Goal: Find specific page/section: Find specific page/section

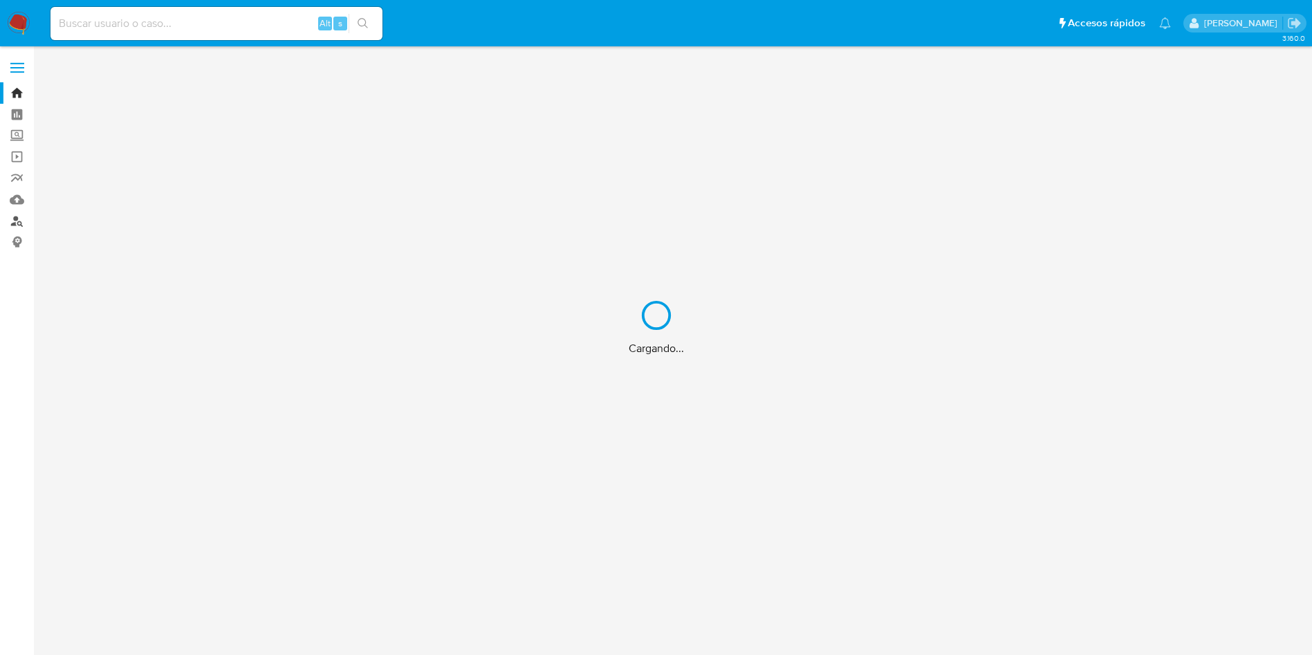
click at [18, 225] on link "Buscador de personas" at bounding box center [82, 220] width 165 height 21
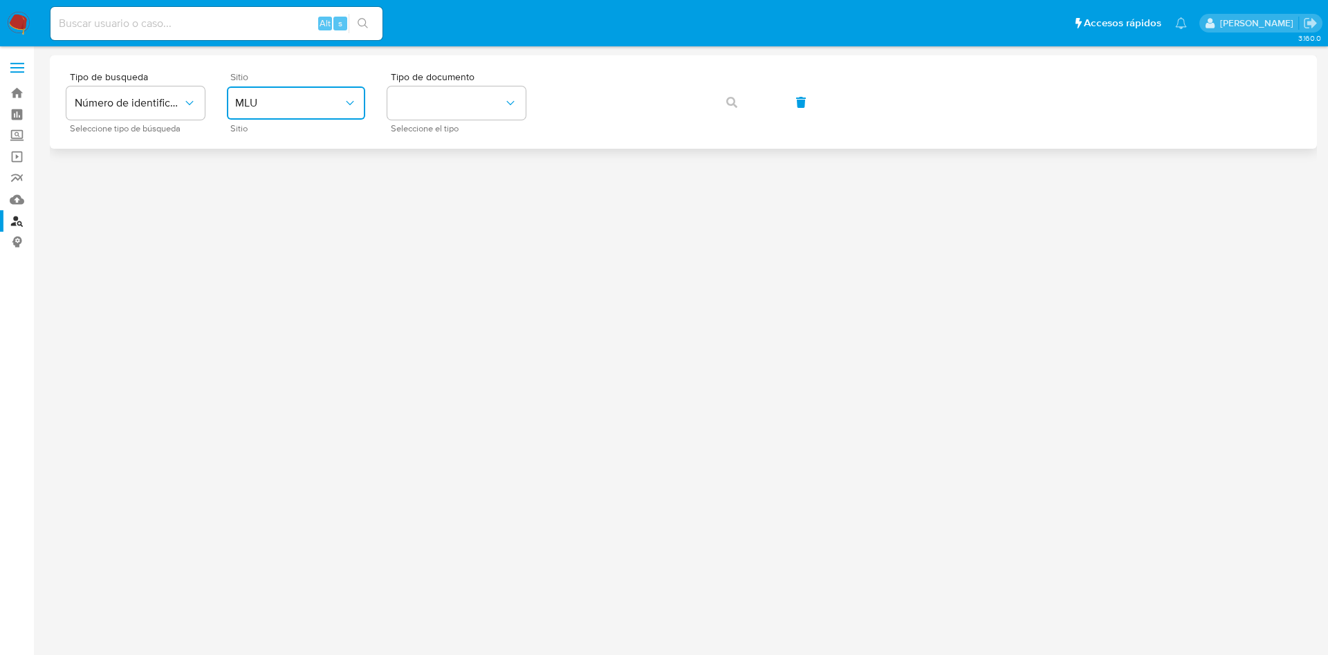
click at [297, 107] on span "MLU" at bounding box center [289, 103] width 108 height 14
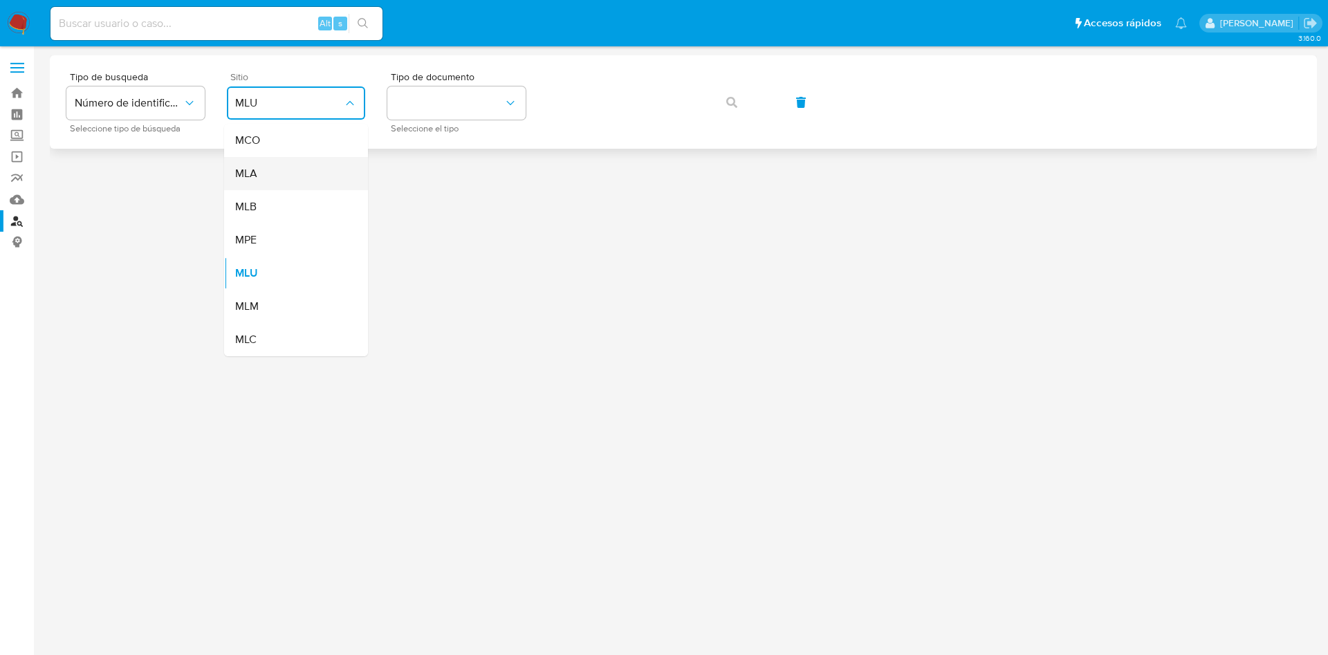
click at [291, 173] on div "MLA" at bounding box center [291, 173] width 113 height 33
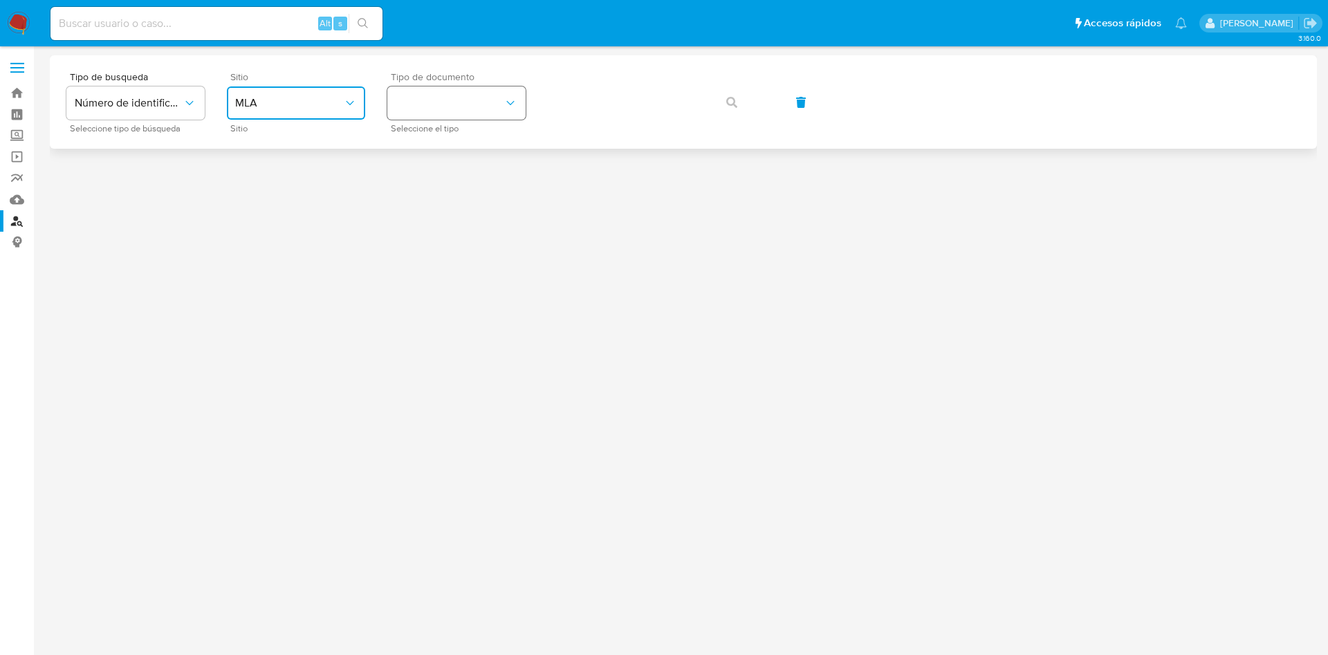
click at [429, 107] on button "identificationType" at bounding box center [456, 102] width 138 height 33
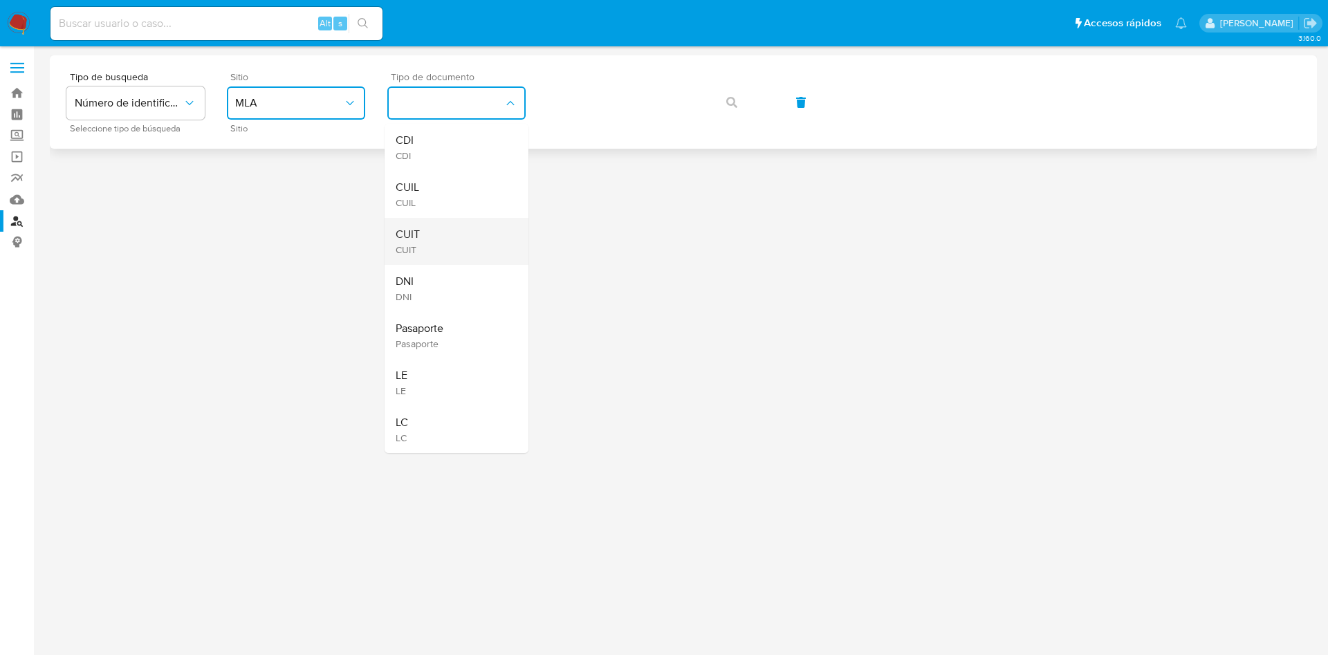
click at [441, 235] on div "CUIT CUIT" at bounding box center [452, 241] width 113 height 47
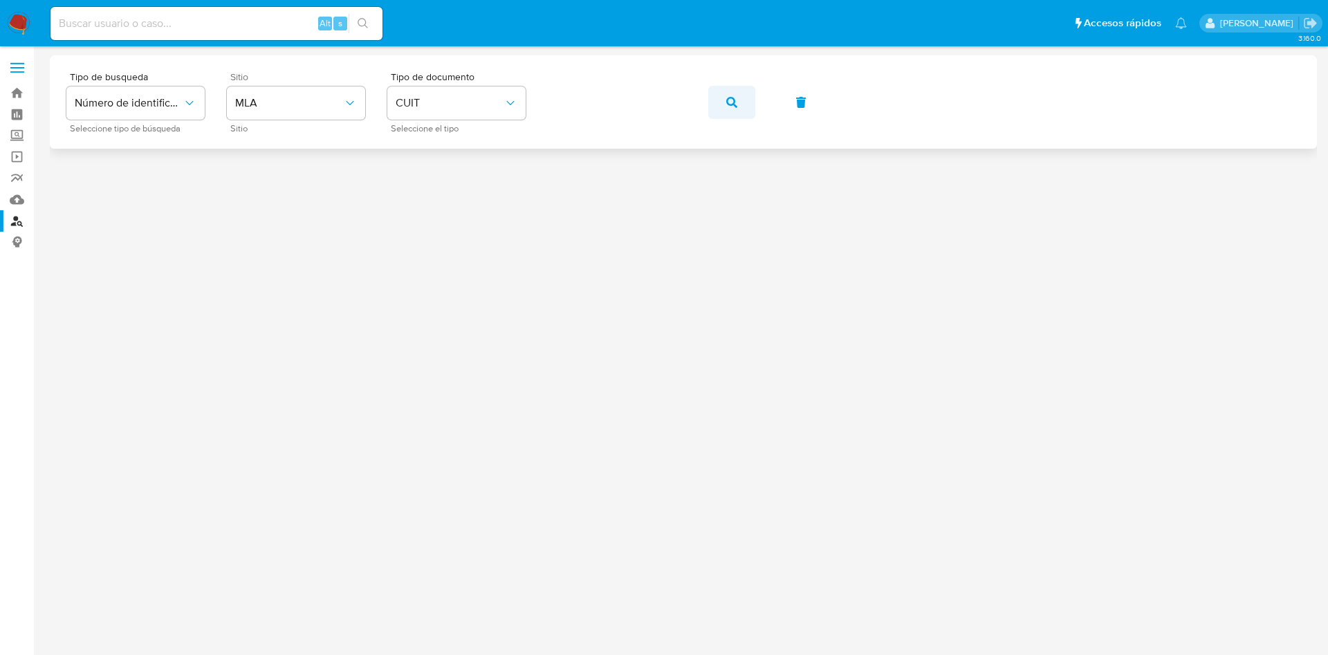
click at [747, 104] on button "button" at bounding box center [731, 102] width 47 height 33
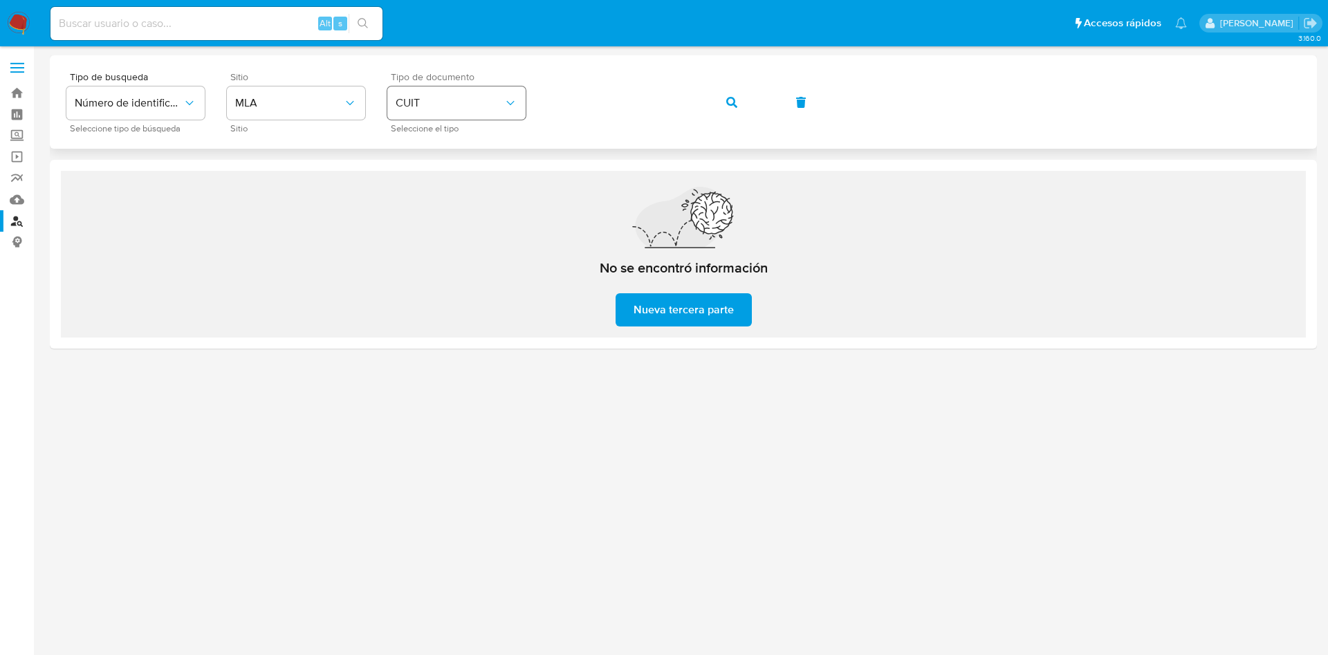
click at [442, 95] on div "Tipo de busqueda Número de identificación Seleccione tipo de búsqueda Sitio MLA…" at bounding box center [683, 102] width 1234 height 60
click at [731, 98] on icon "button" at bounding box center [731, 102] width 11 height 11
click at [529, 91] on div "Tipo de busqueda Número de identificación Seleccione tipo de búsqueda Sitio MLA…" at bounding box center [683, 102] width 1234 height 60
click at [729, 95] on span "button" at bounding box center [731, 102] width 11 height 30
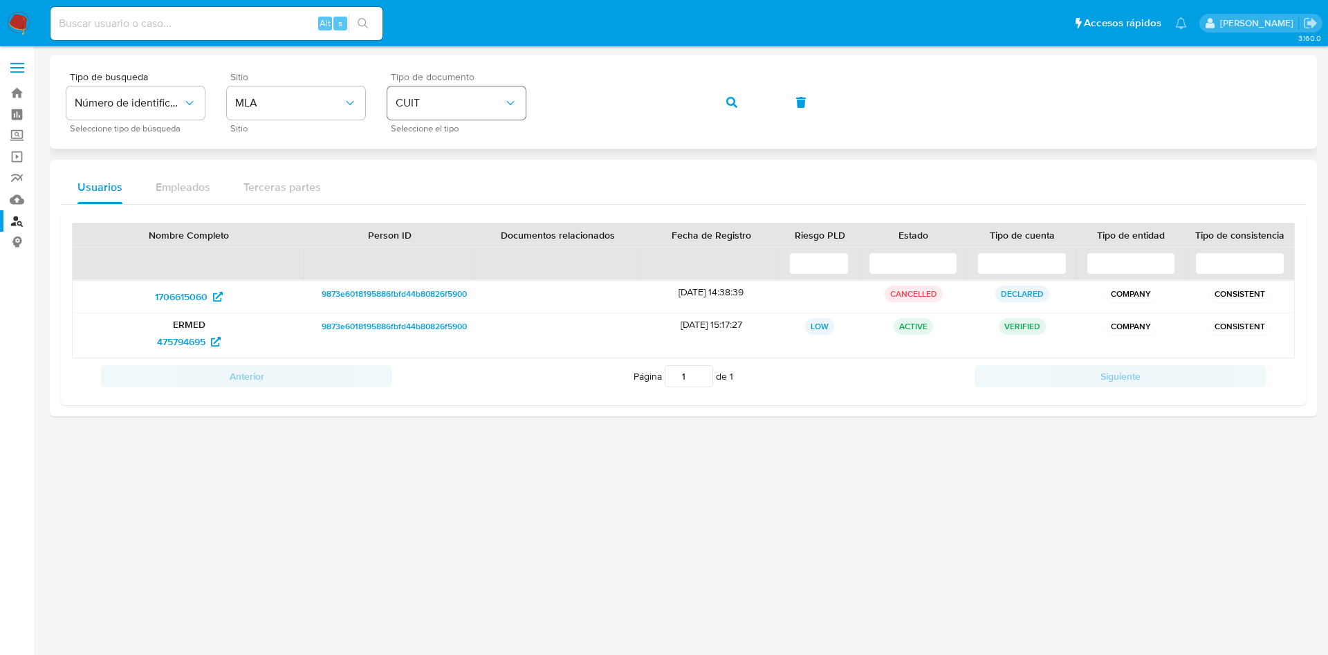
click at [433, 93] on div "Tipo de busqueda Número de identificación Seleccione tipo de búsqueda Sitio MLA…" at bounding box center [683, 102] width 1234 height 60
click at [734, 105] on icon "button" at bounding box center [731, 102] width 11 height 11
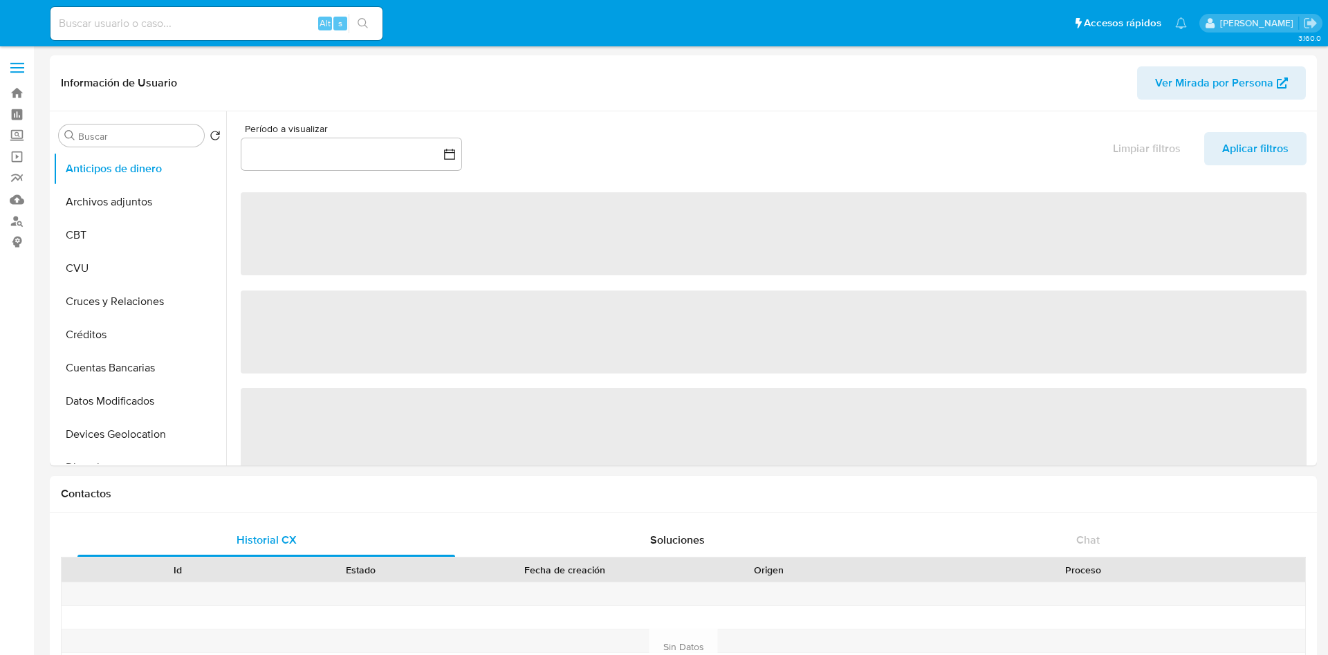
select select "10"
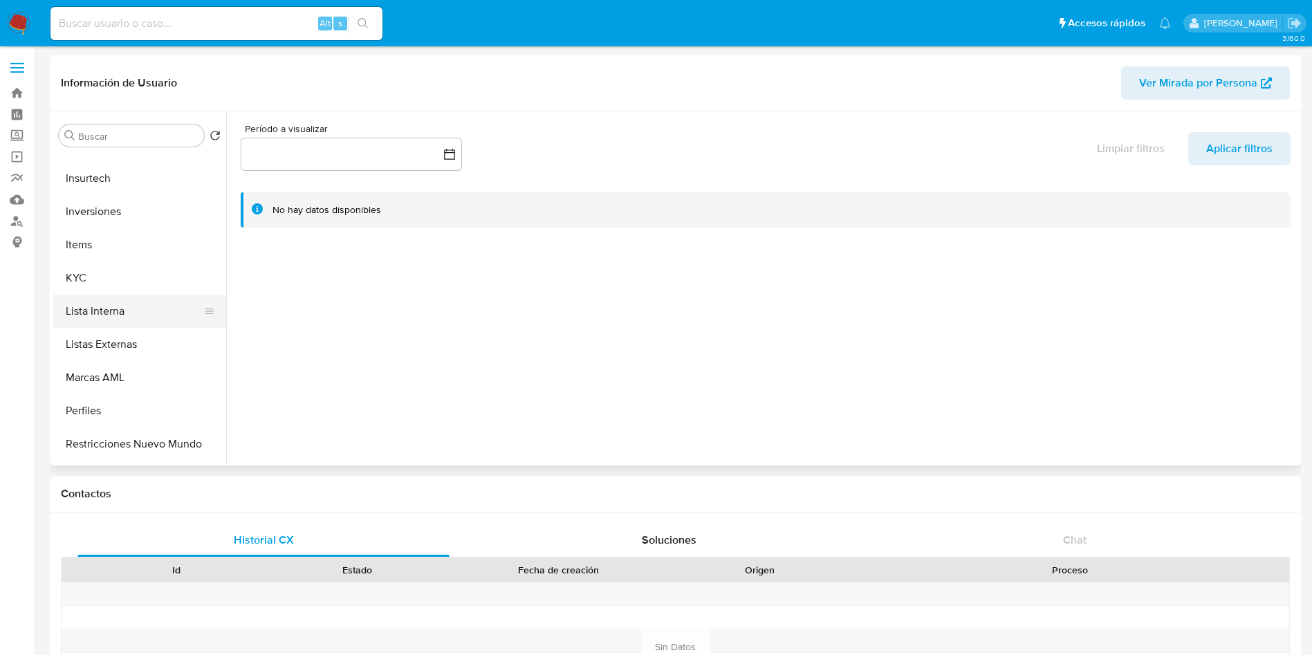
scroll to position [651, 0]
click at [93, 242] on button "KYC" at bounding box center [134, 248] width 162 height 33
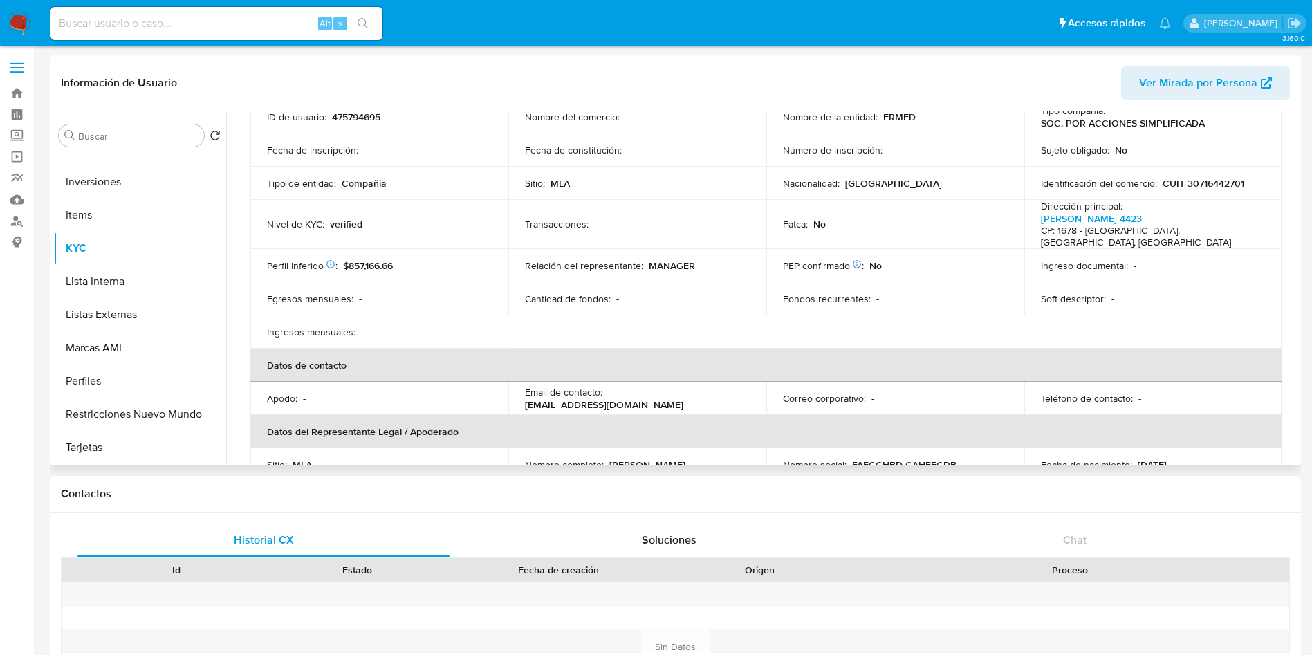
scroll to position [208, 0]
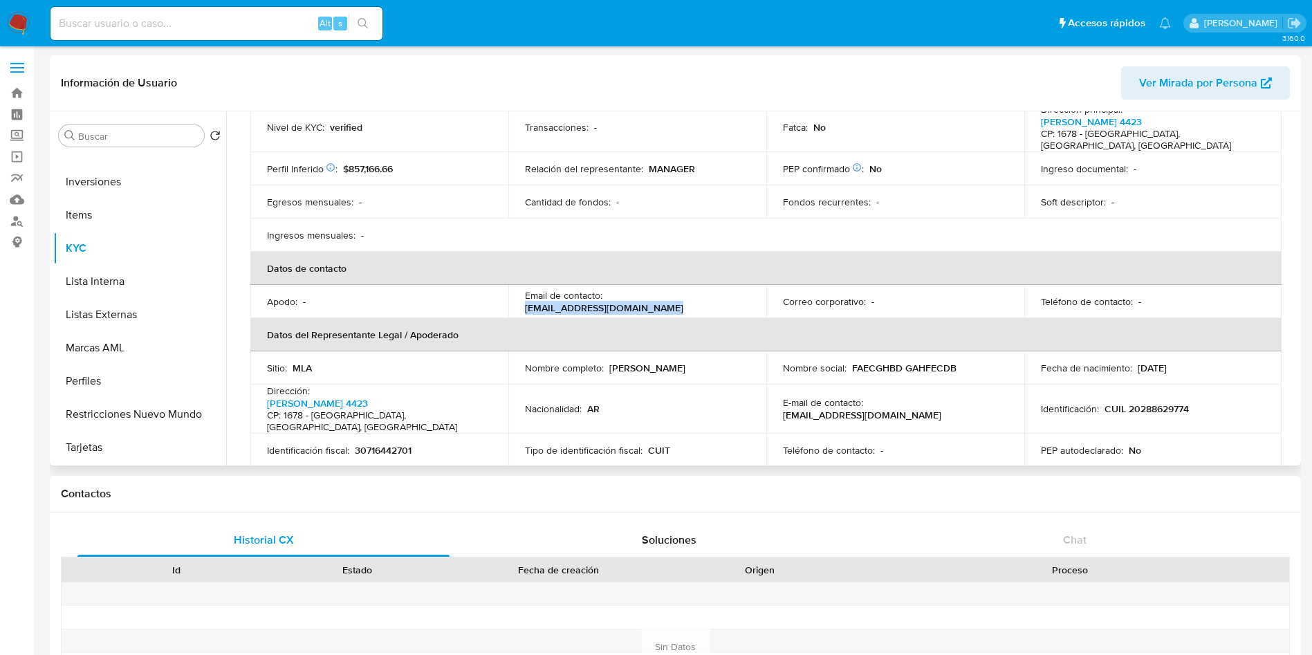
drag, startPoint x: 666, startPoint y: 297, endPoint x: 522, endPoint y: 298, distance: 143.9
click at [522, 298] on td "Email de contacto : banegasguillermo81@gmail.com" at bounding box center [638, 301] width 258 height 33
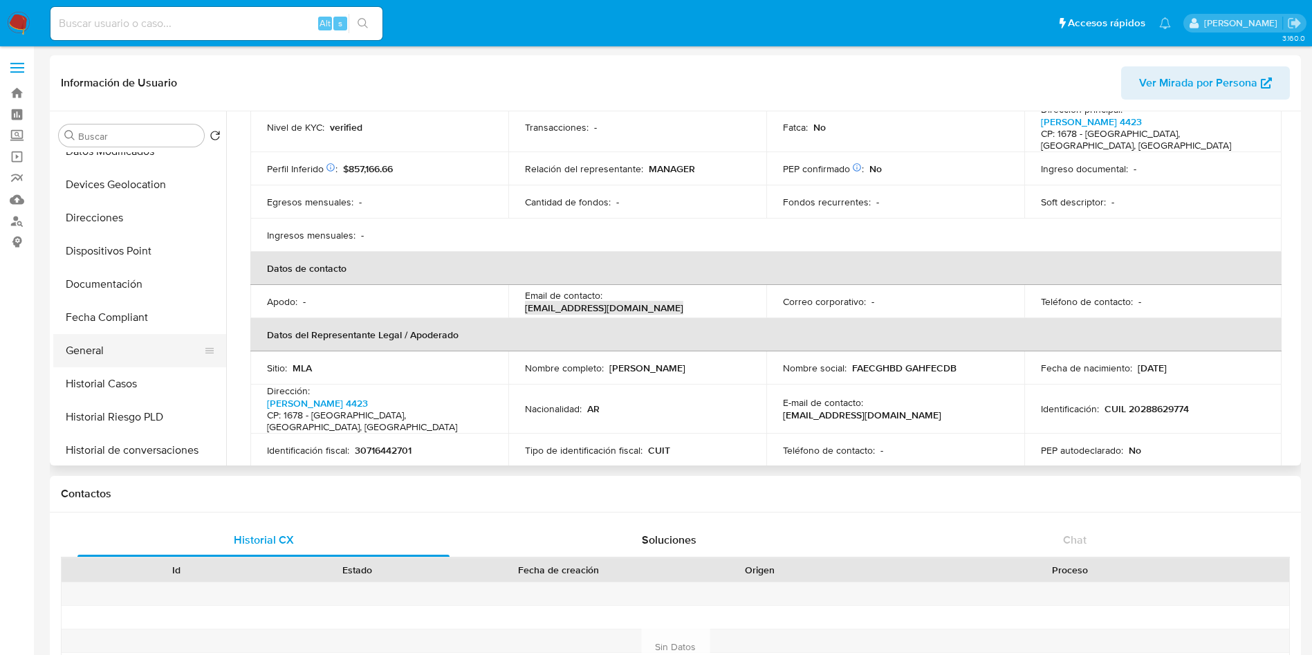
scroll to position [236, 0]
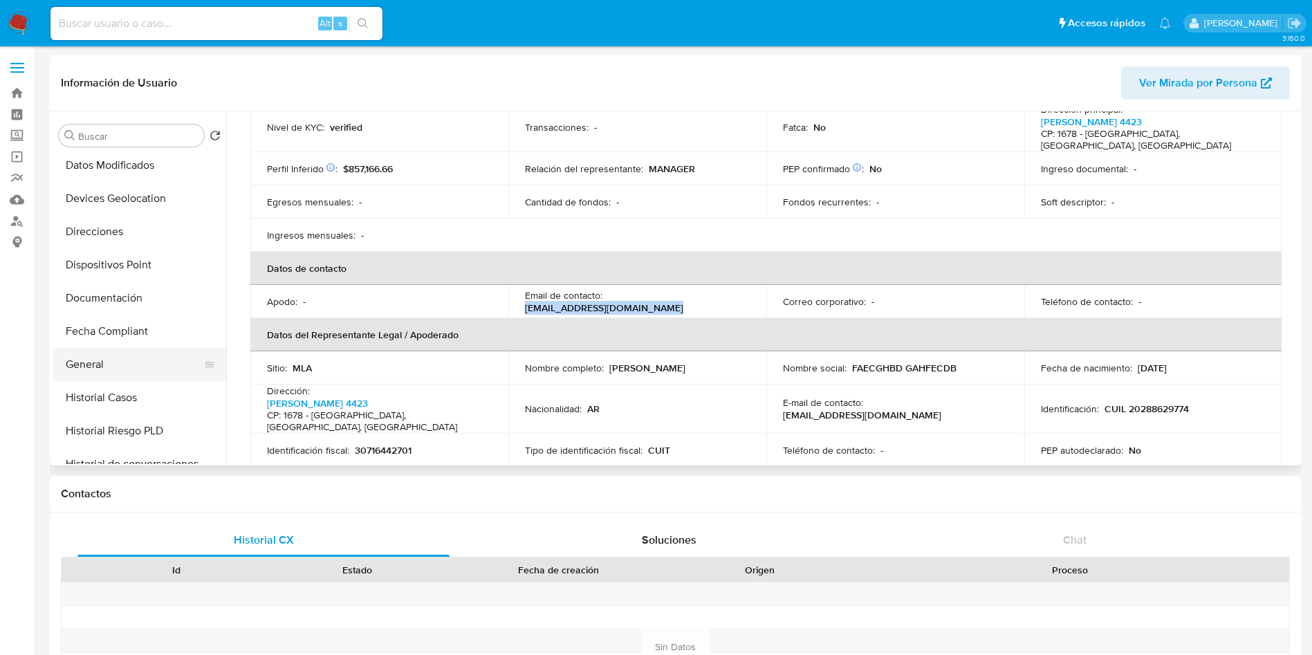
click at [139, 366] on button "General" at bounding box center [134, 364] width 162 height 33
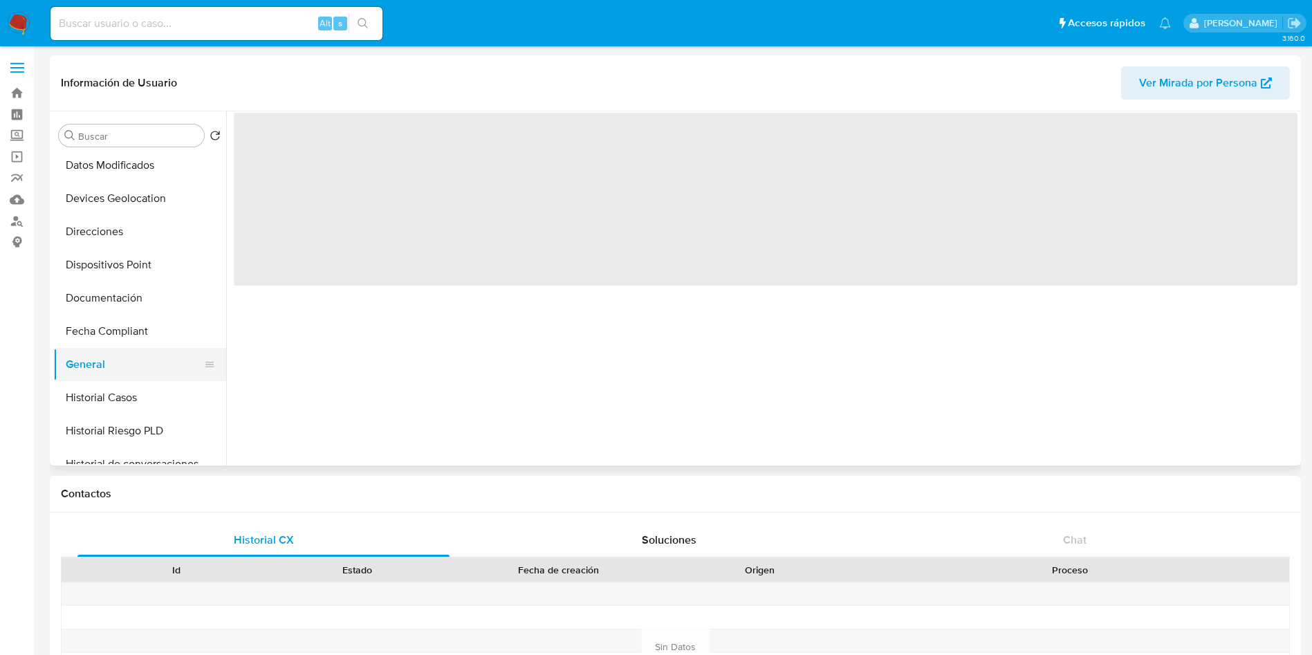
scroll to position [0, 0]
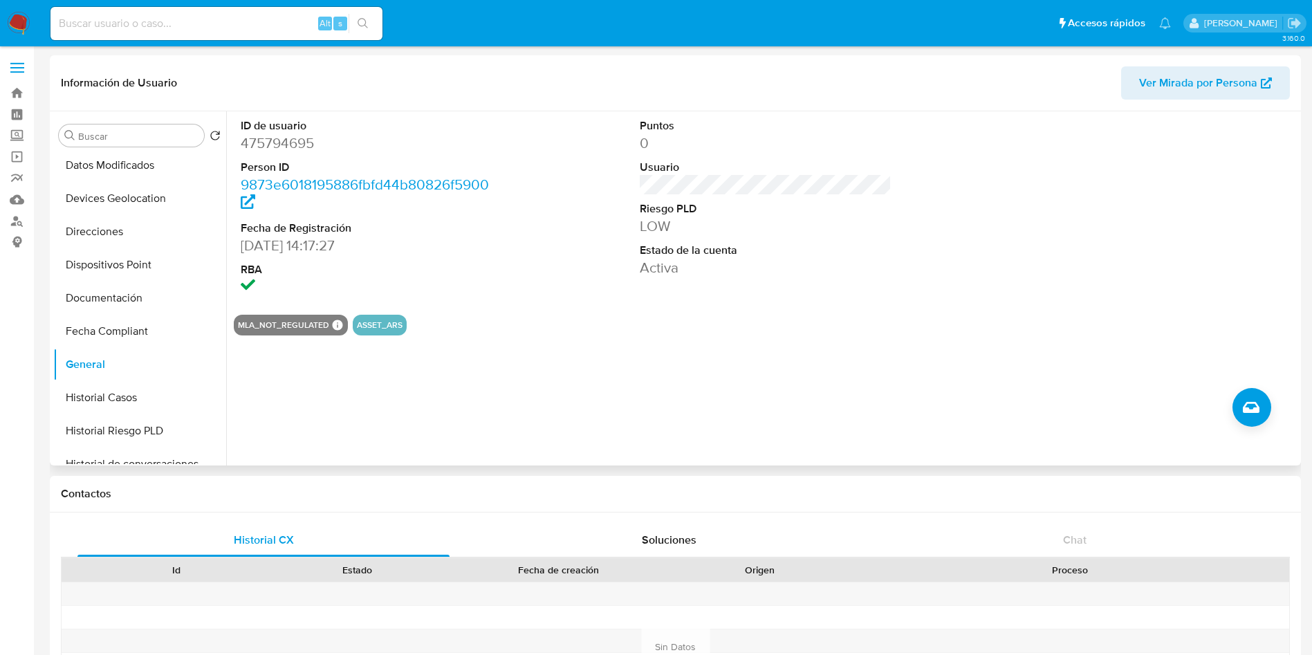
click at [247, 246] on dd "29/02/2024 14:17:27" at bounding box center [367, 245] width 253 height 19
drag, startPoint x: 246, startPoint y: 247, endPoint x: 289, endPoint y: 247, distance: 43.6
click at [306, 247] on dd "29/02/2024 14:17:27" at bounding box center [367, 245] width 253 height 19
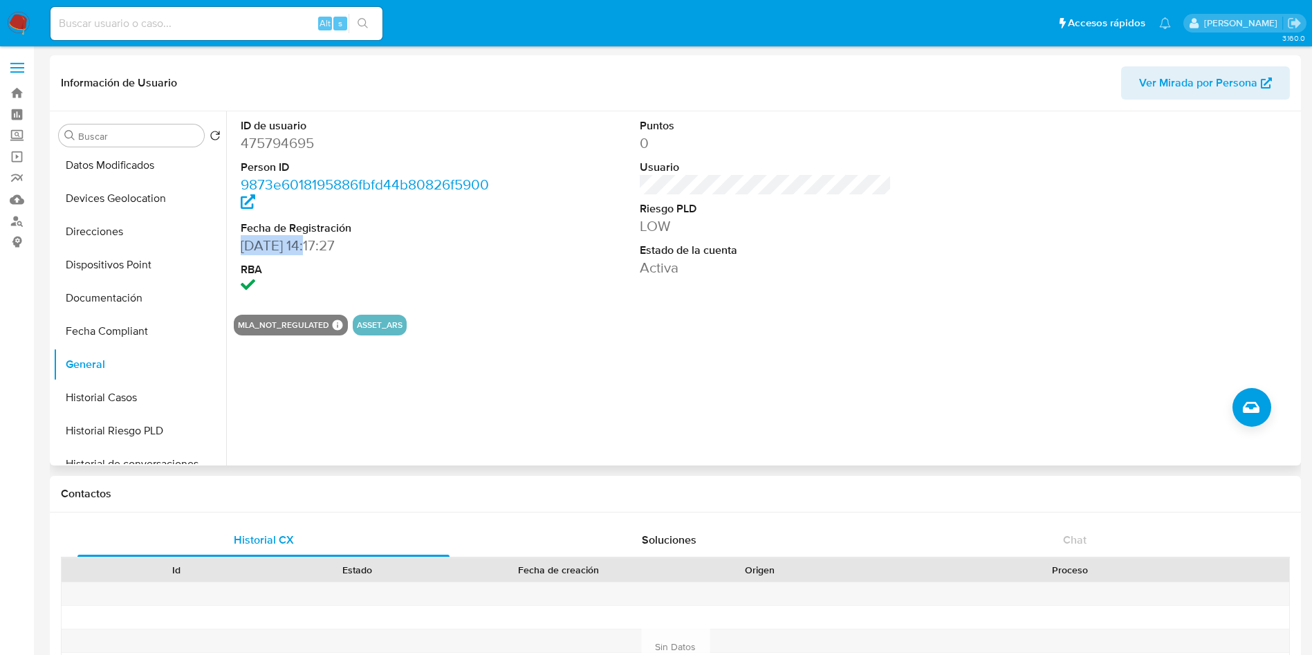
copy dd "29/02/2024"
drag, startPoint x: 244, startPoint y: 247, endPoint x: 317, endPoint y: 246, distance: 73.3
click at [317, 246] on dd "29/02/2024 14:17:27" at bounding box center [367, 245] width 253 height 19
click at [129, 266] on button "CVU" at bounding box center [134, 268] width 162 height 33
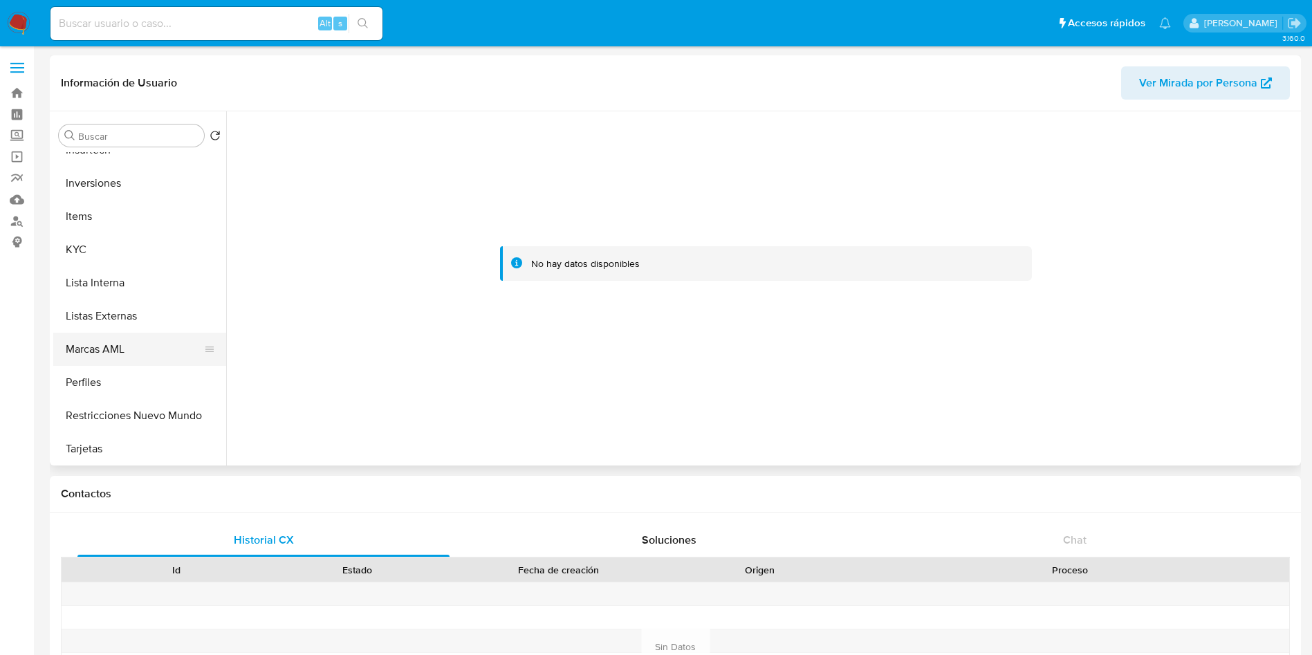
scroll to position [651, 0]
click at [79, 253] on button "KYC" at bounding box center [134, 248] width 162 height 33
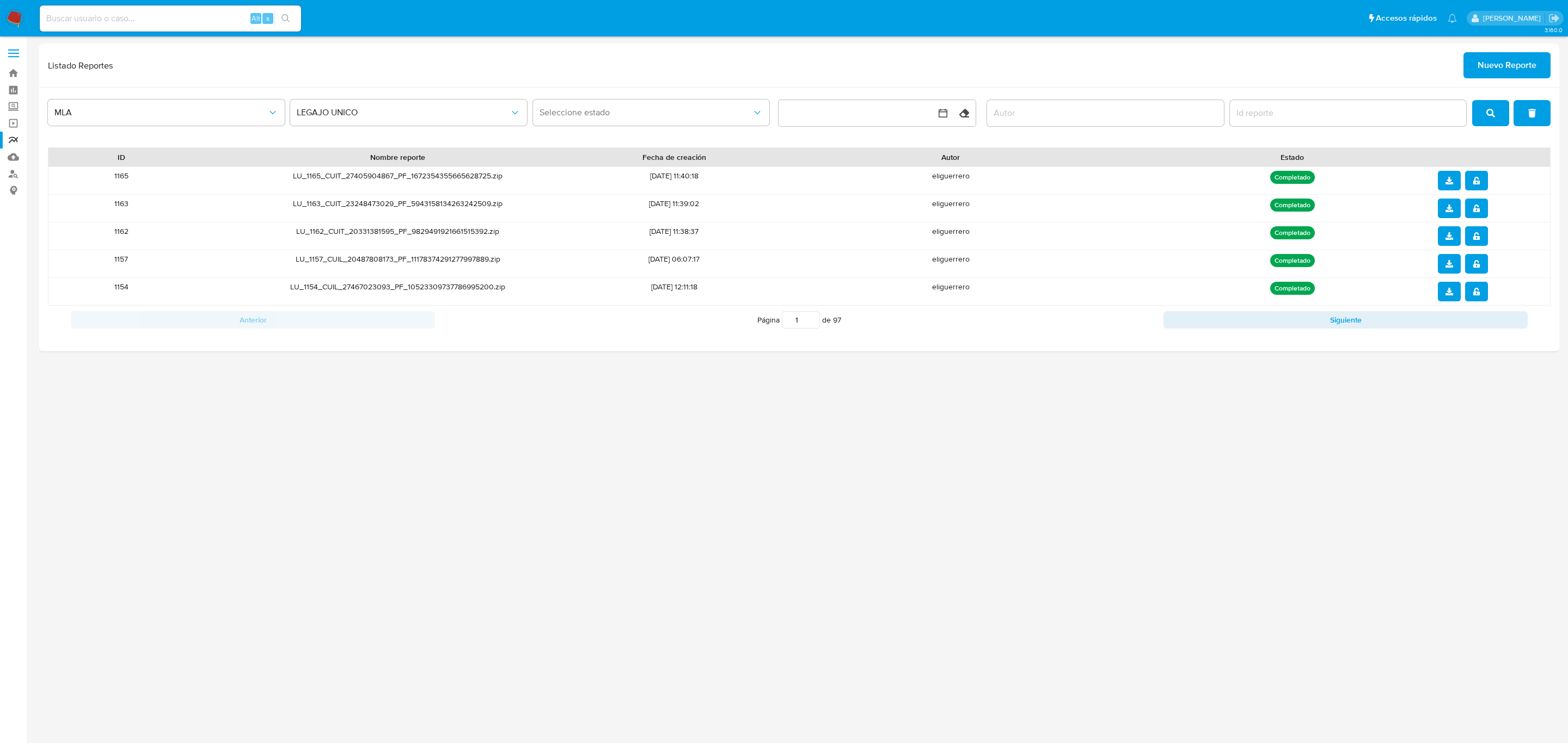
drag, startPoint x: 810, startPoint y: 578, endPoint x: 416, endPoint y: 645, distance: 399.7
click at [809, 578] on div "3.160.0" at bounding box center [799, 389] width 1520 height 693
